Goal: Task Accomplishment & Management: Use online tool/utility

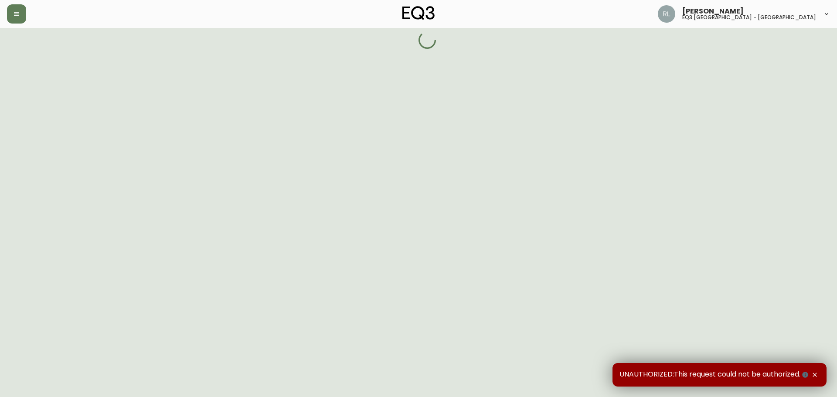
click at [816, 371] on div "UNAUTHORIZED:This request could not be authorized." at bounding box center [719, 375] width 214 height 24
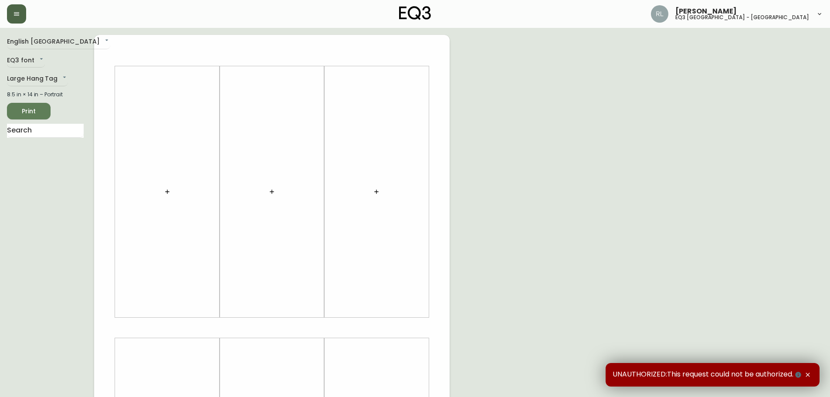
click at [7, 11] on button "button" at bounding box center [16, 13] width 19 height 19
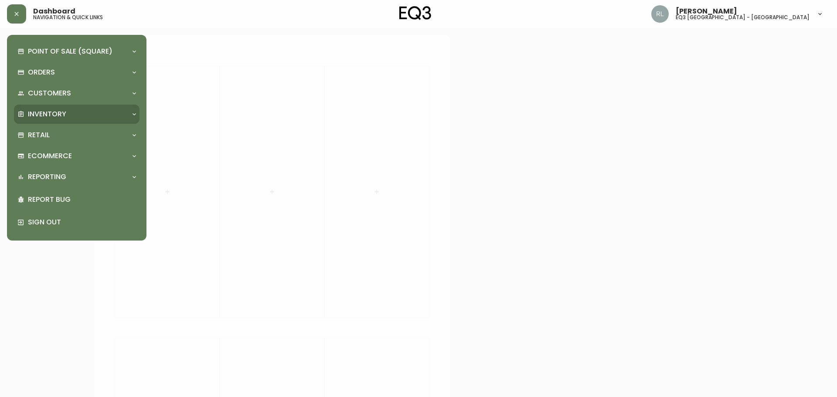
click at [48, 115] on p "Inventory" at bounding box center [47, 114] width 38 height 10
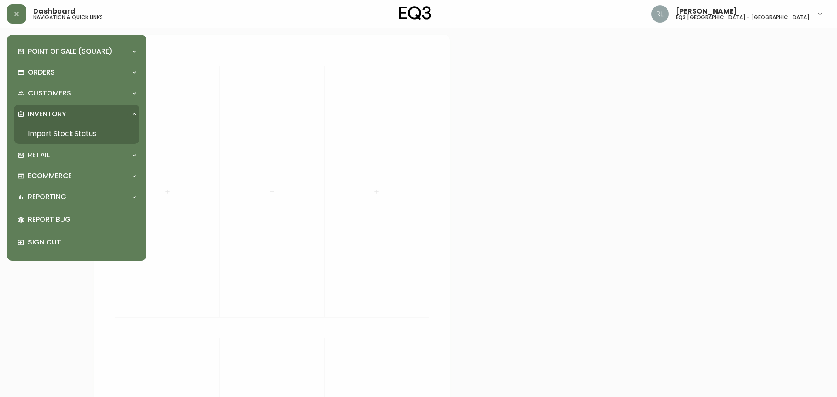
click at [53, 136] on link "Import Stock Status" at bounding box center [77, 134] width 126 height 20
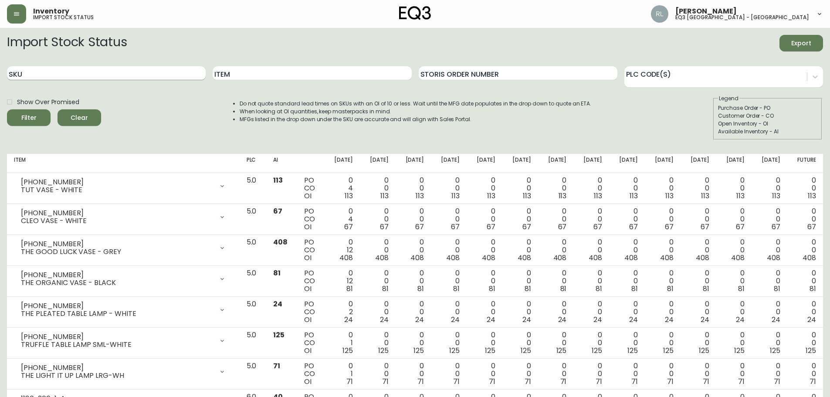
click at [135, 72] on input "SKU" at bounding box center [106, 73] width 199 height 14
paste input "3020-079-0"
click at [7, 109] on button "Filter" at bounding box center [29, 117] width 44 height 17
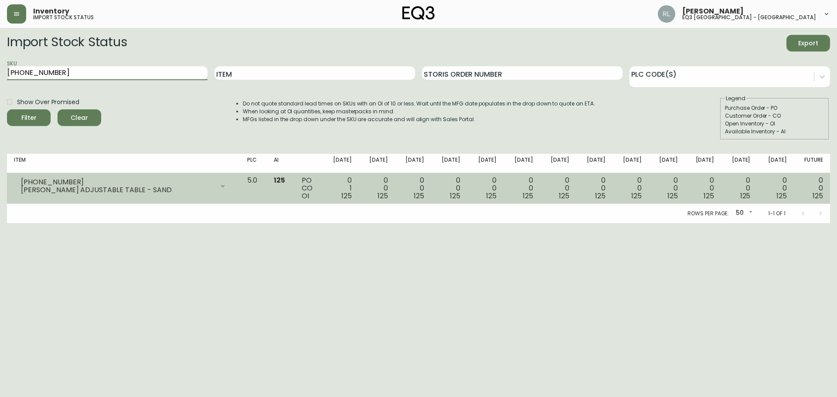
click at [231, 191] on div at bounding box center [222, 185] width 17 height 17
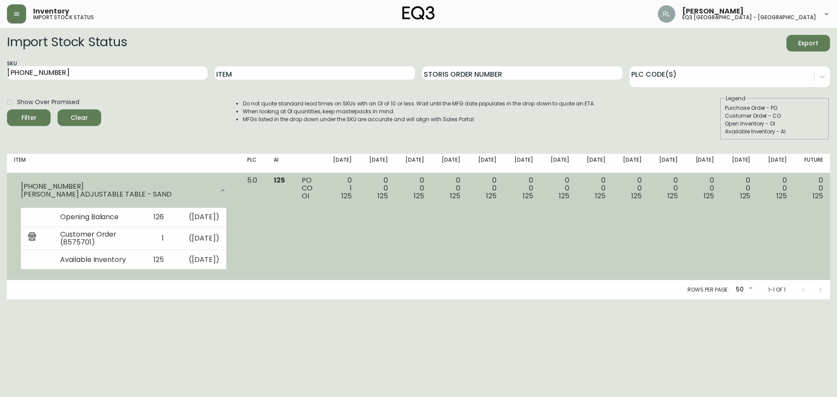
click at [231, 186] on div at bounding box center [222, 190] width 17 height 17
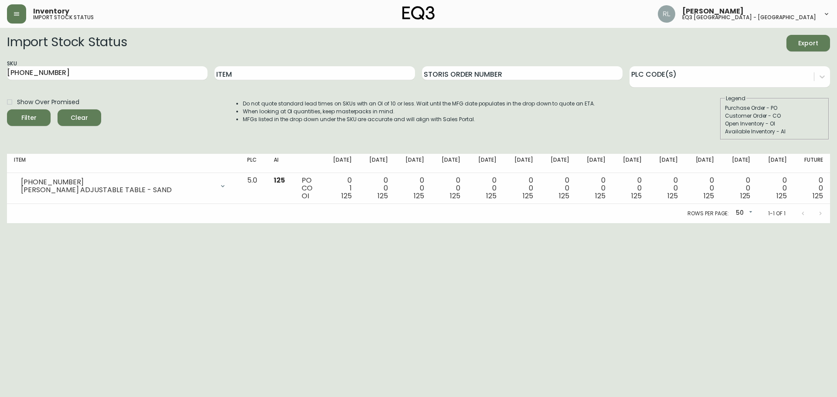
drag, startPoint x: 100, startPoint y: 74, endPoint x: 0, endPoint y: 31, distance: 108.4
click at [0, 58] on main "Import Stock Status Export SKU 3020-079-0 Item Storis Order Number PLC Code(s) …" at bounding box center [418, 125] width 837 height 195
paste input "427-4"
type input "3020-427-4"
click at [7, 109] on button "Filter" at bounding box center [29, 117] width 44 height 17
